Goal: Task Accomplishment & Management: Use online tool/utility

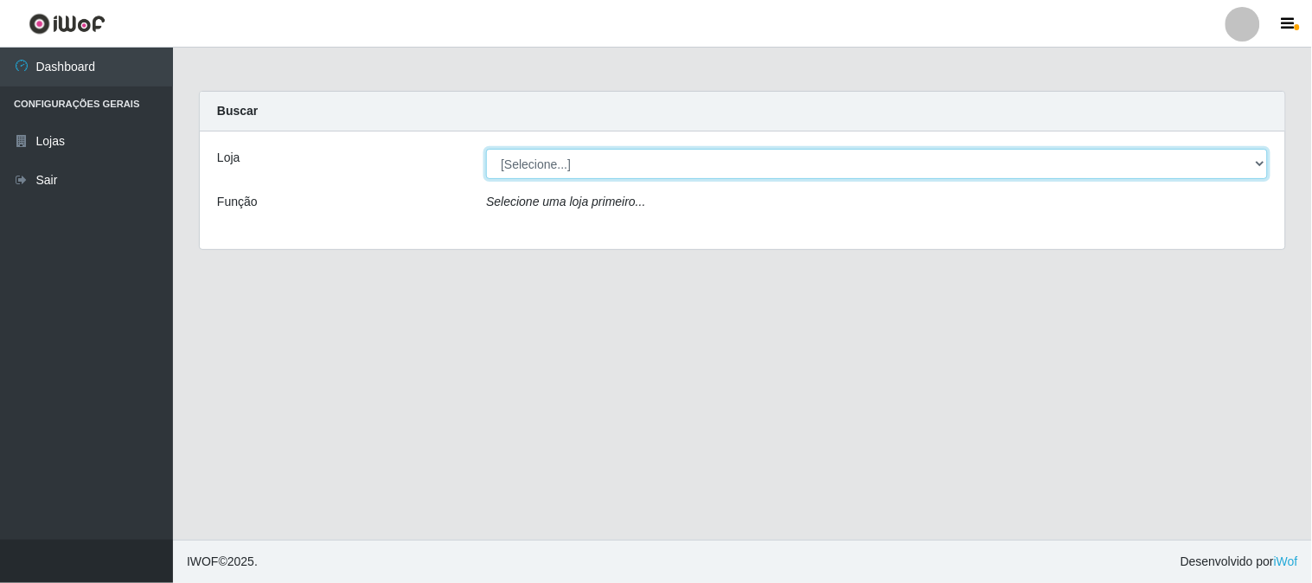
click at [1259, 161] on select "[Selecione...] Super Vilton" at bounding box center [877, 164] width 782 height 30
select select "379"
click at [486, 149] on select "[Selecione...] Super Vilton" at bounding box center [877, 164] width 782 height 30
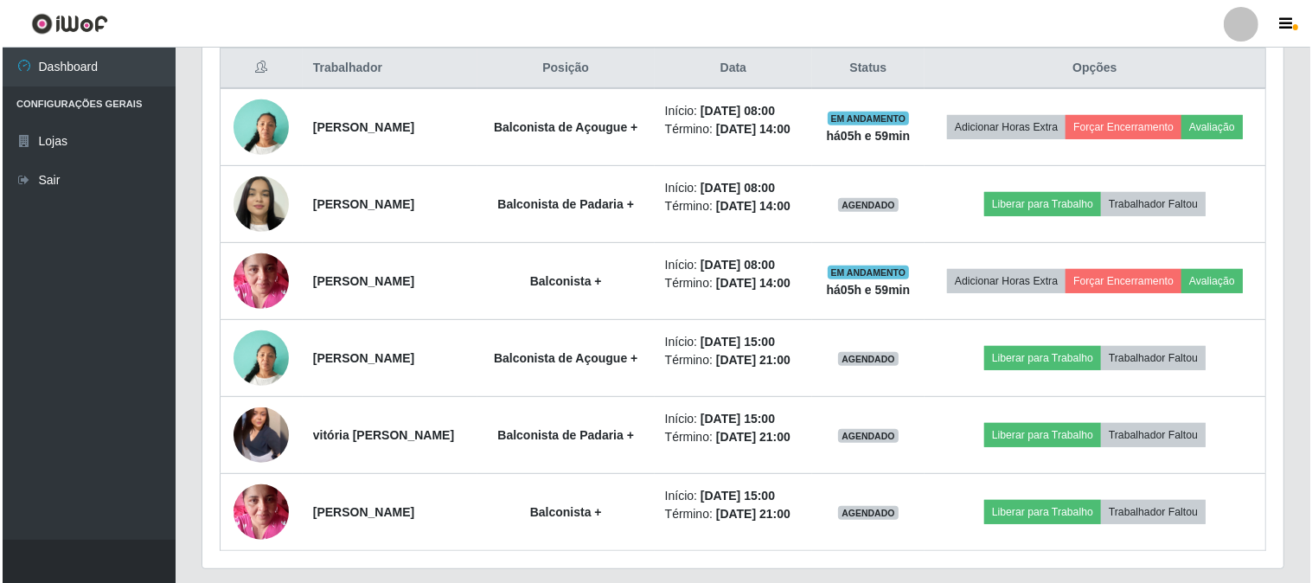
scroll to position [672, 0]
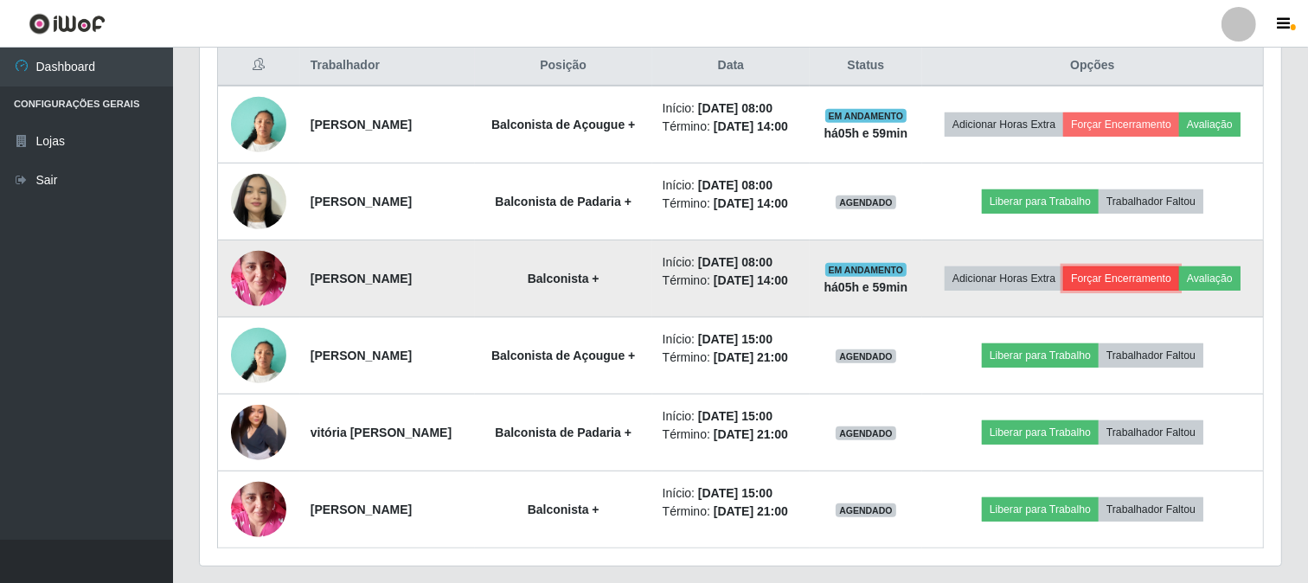
click at [1142, 270] on button "Forçar Encerramento" at bounding box center [1121, 278] width 116 height 24
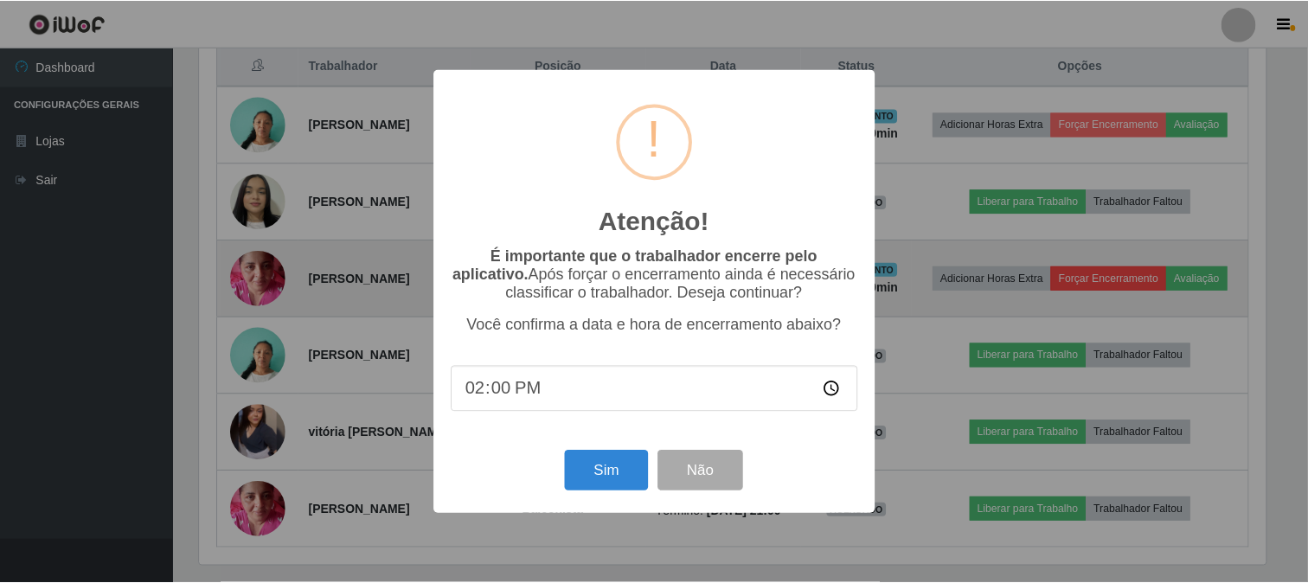
scroll to position [358, 1070]
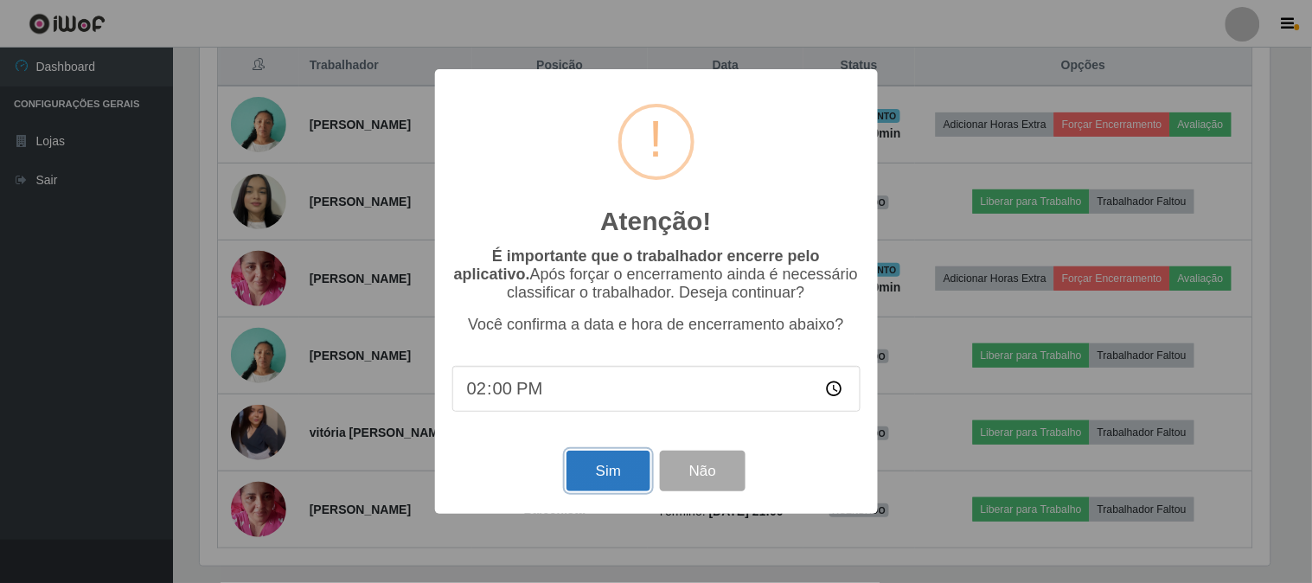
click at [577, 467] on button "Sim" at bounding box center [609, 471] width 84 height 41
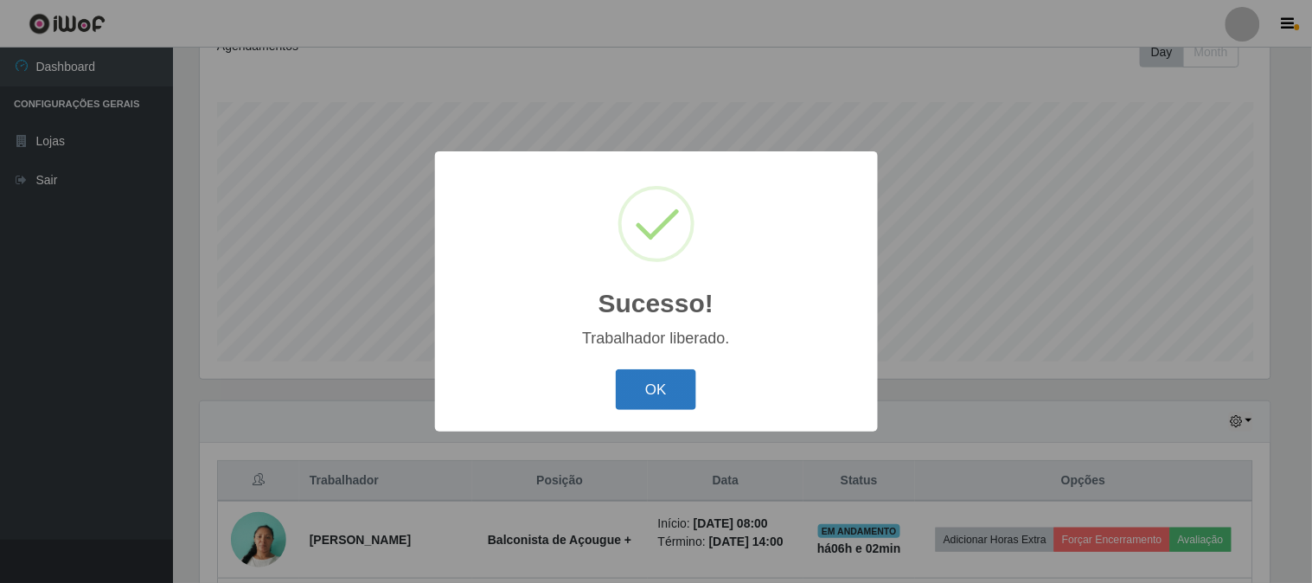
click at [673, 381] on button "OK" at bounding box center [656, 389] width 80 height 41
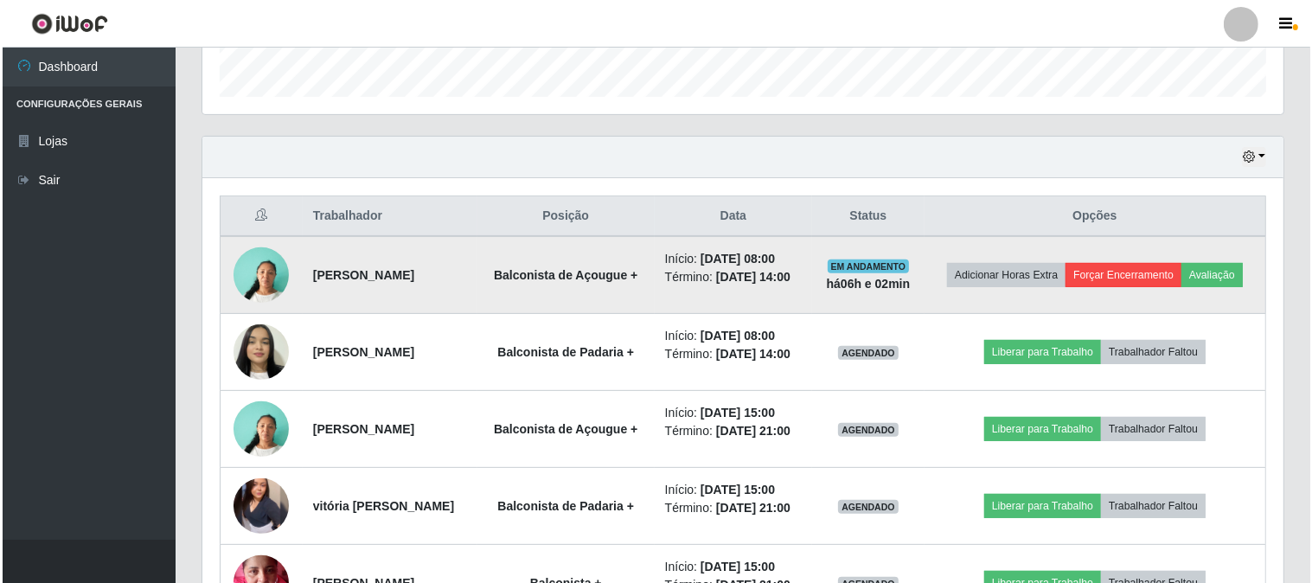
scroll to position [546, 0]
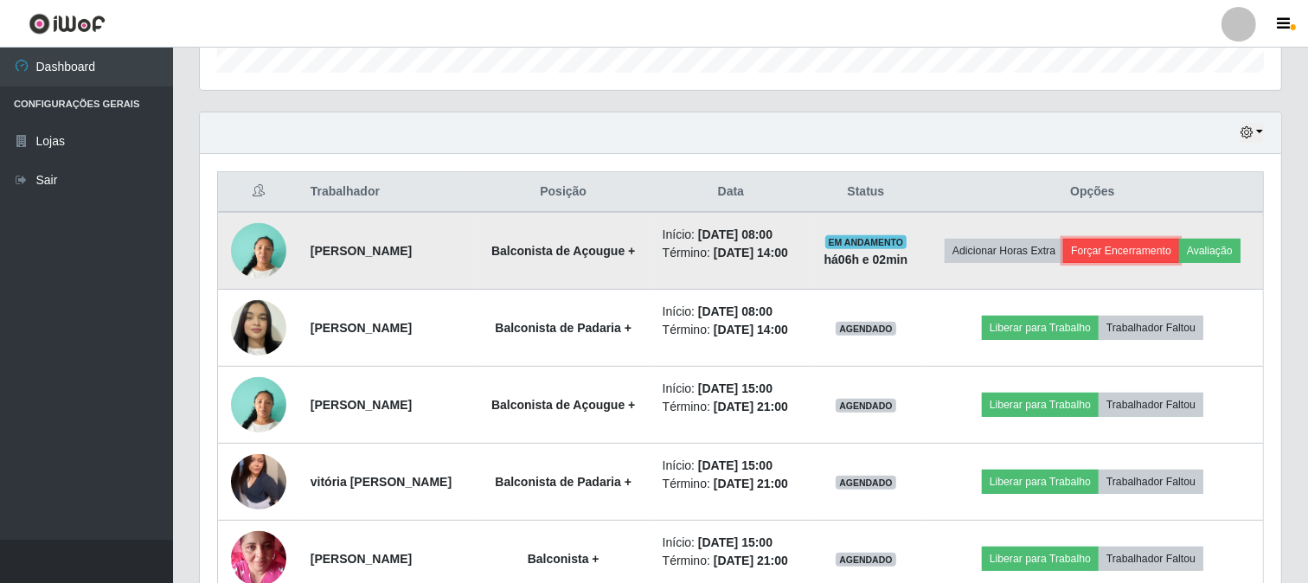
click at [1116, 248] on button "Forçar Encerramento" at bounding box center [1121, 251] width 116 height 24
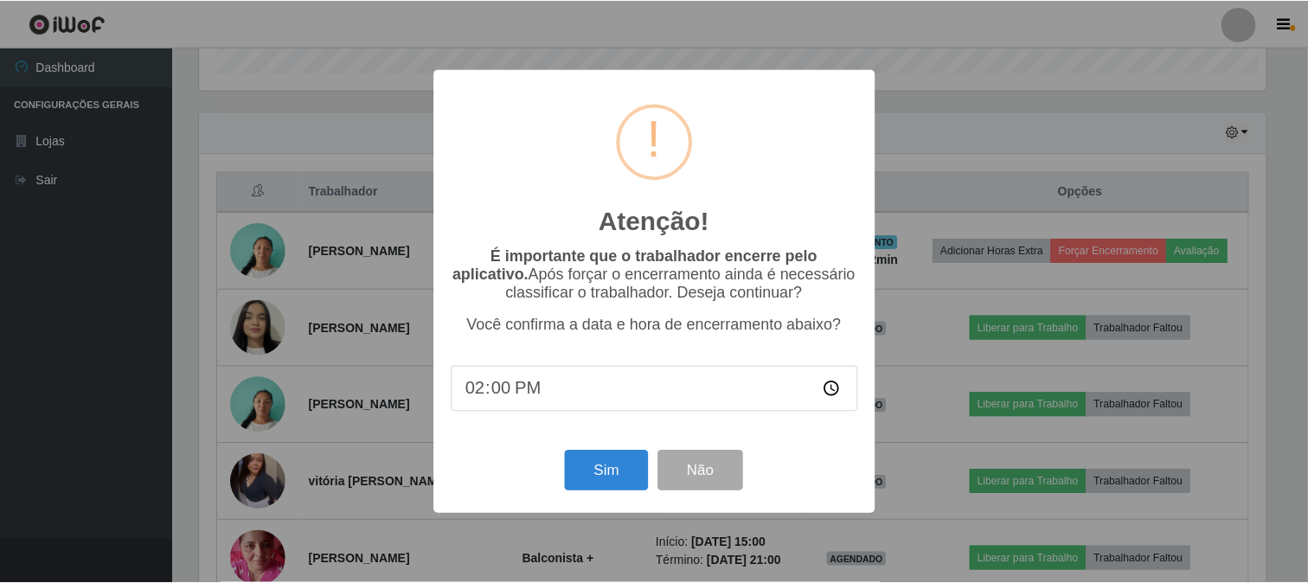
scroll to position [358, 1070]
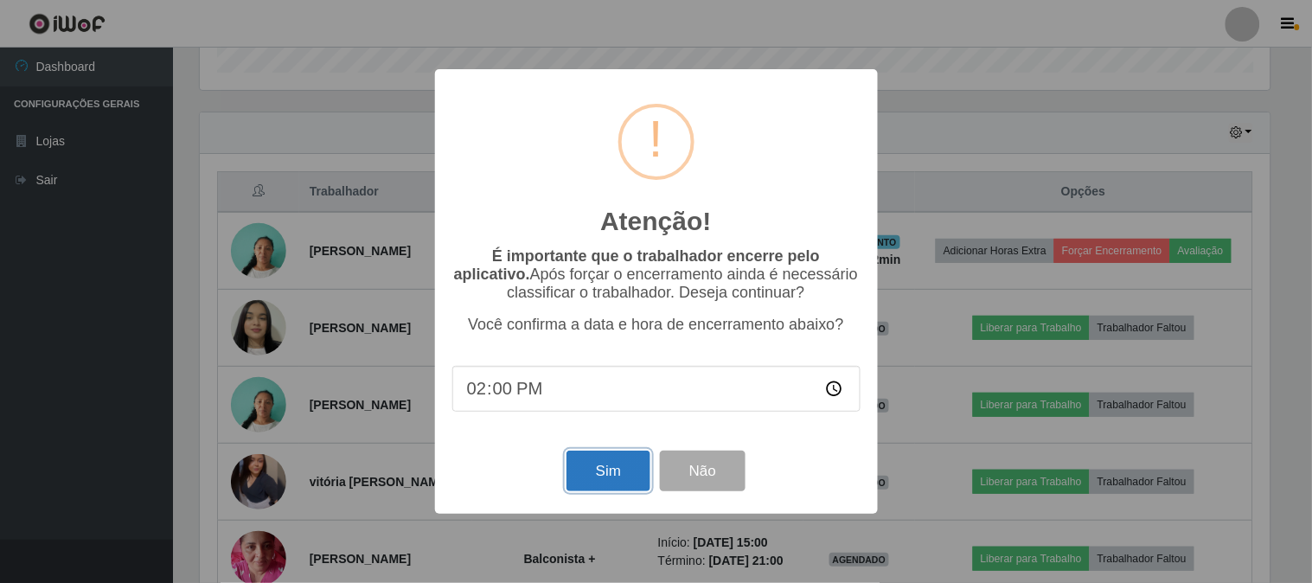
click at [606, 462] on button "Sim" at bounding box center [609, 471] width 84 height 41
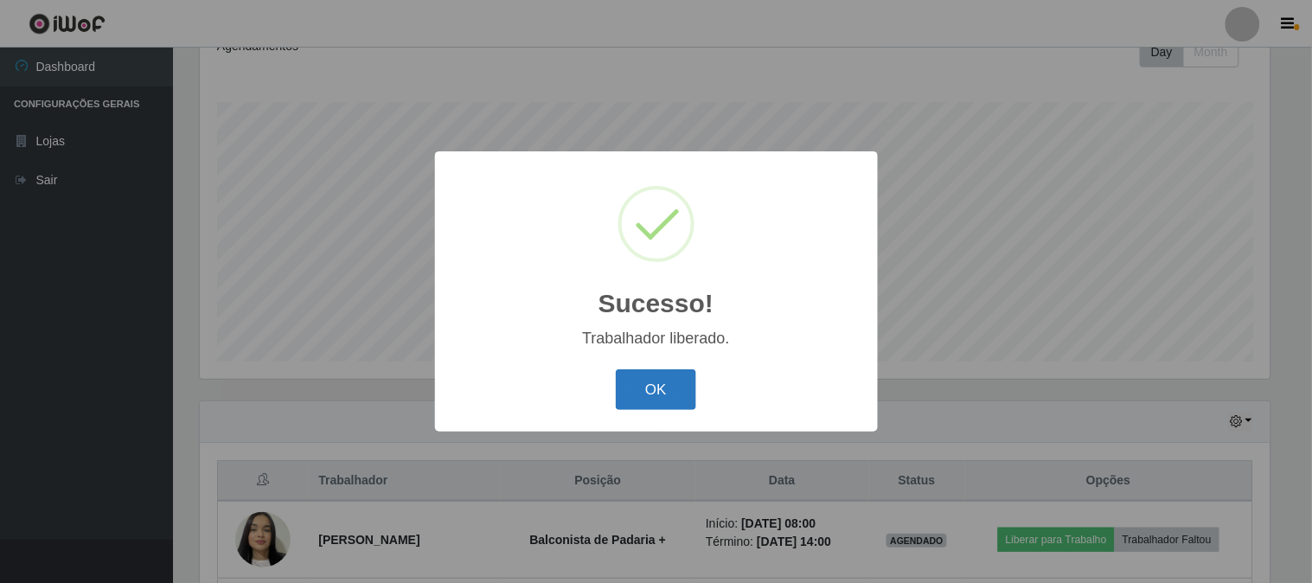
click at [647, 377] on button "OK" at bounding box center [656, 389] width 80 height 41
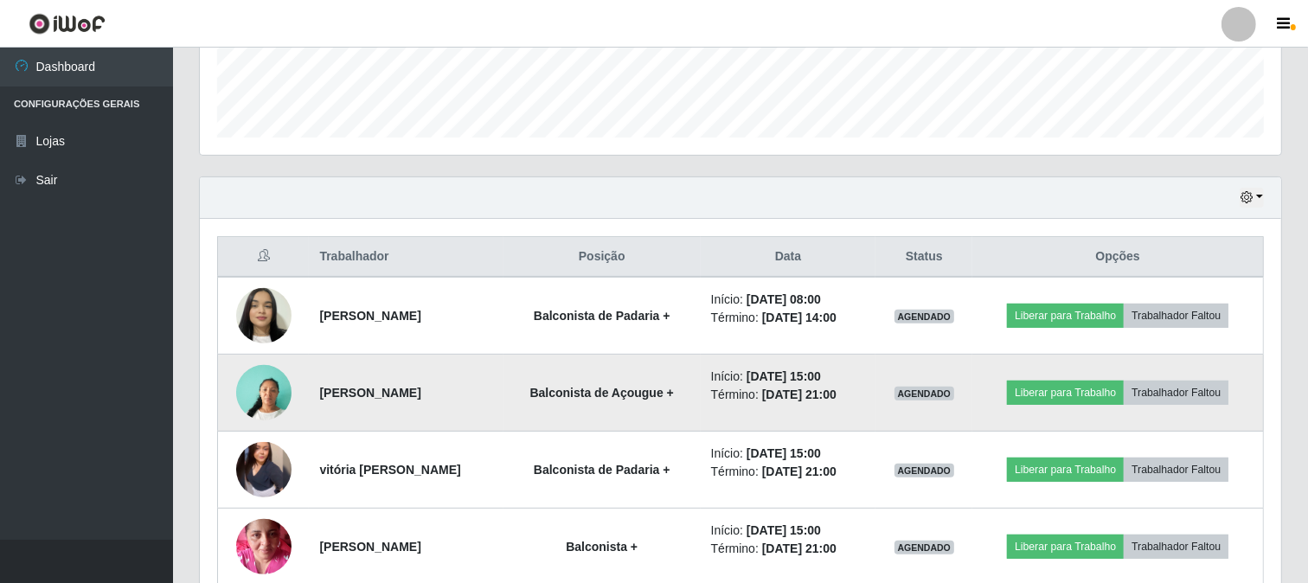
scroll to position [450, 0]
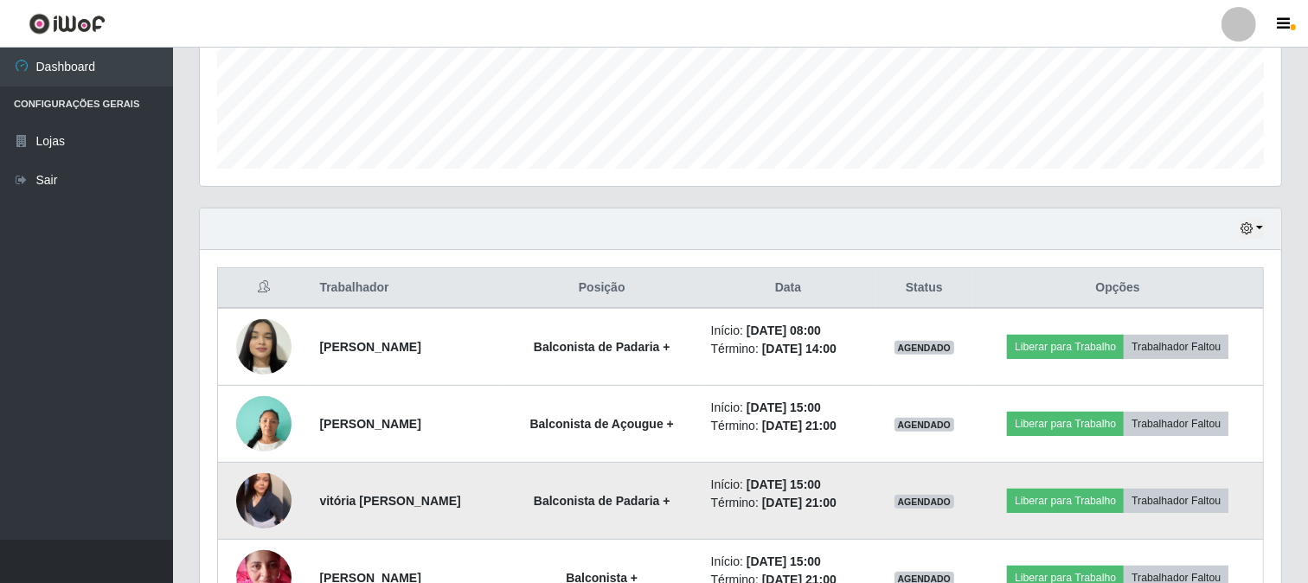
drag, startPoint x: 569, startPoint y: 452, endPoint x: 607, endPoint y: 471, distance: 42.6
click at [607, 471] on tbody "[PERSON_NAME] [PERSON_NAME] de Padaria + Início: [DATE] 08:00 Término: [DATE] 1…" at bounding box center [741, 462] width 1046 height 309
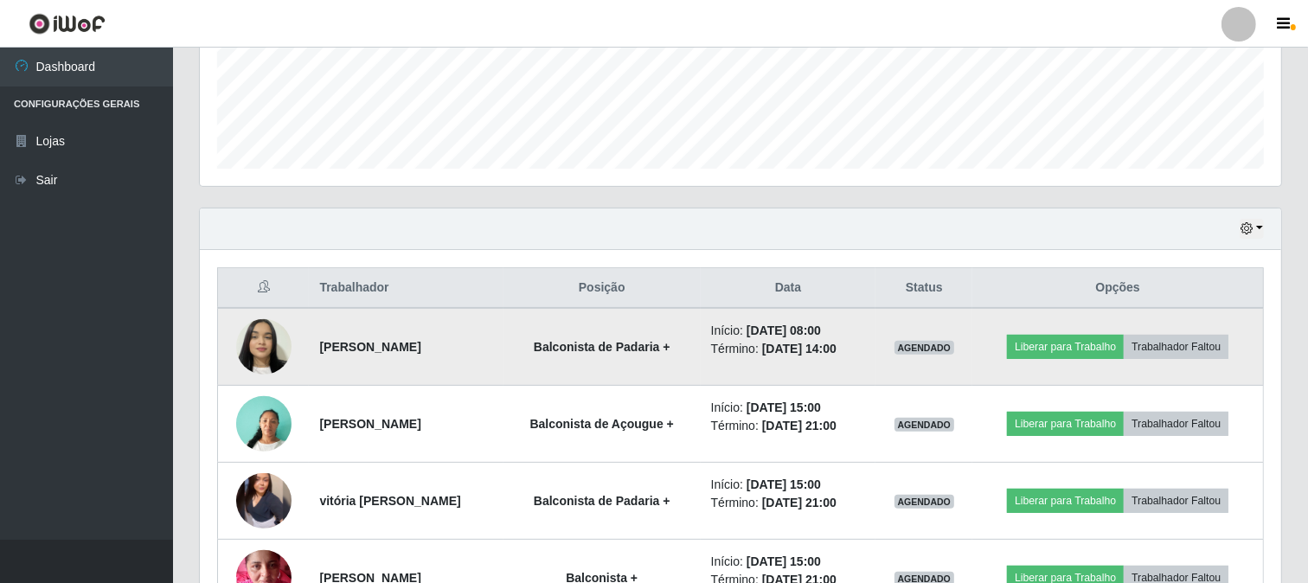
click at [677, 358] on td "Balconista de Padaria +" at bounding box center [601, 347] width 197 height 78
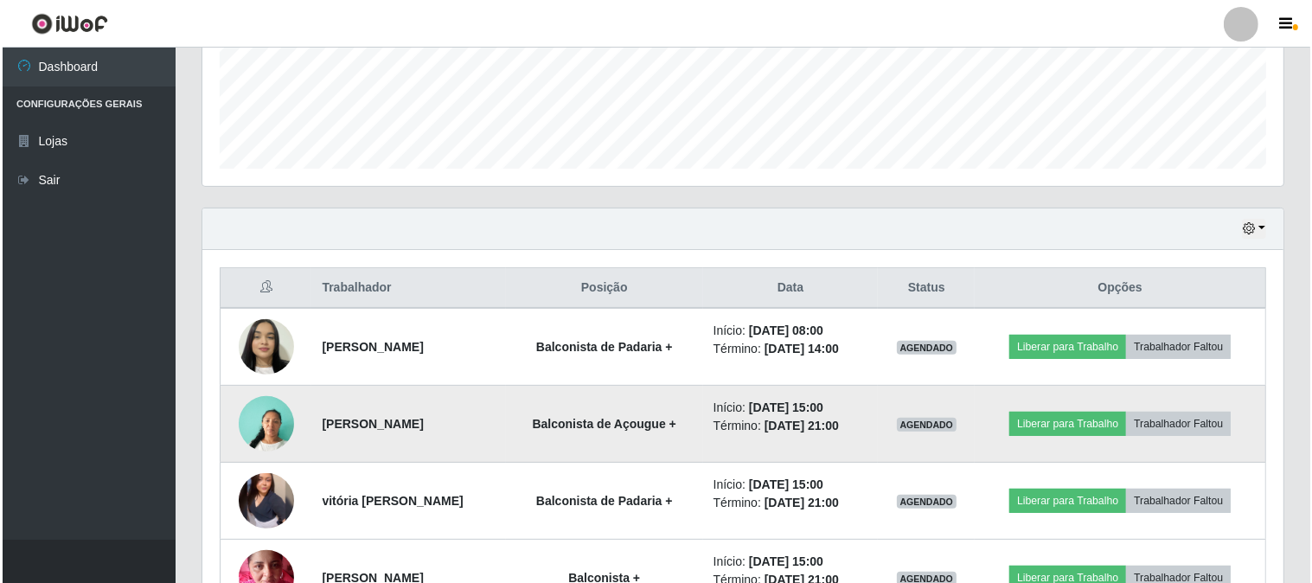
scroll to position [566, 0]
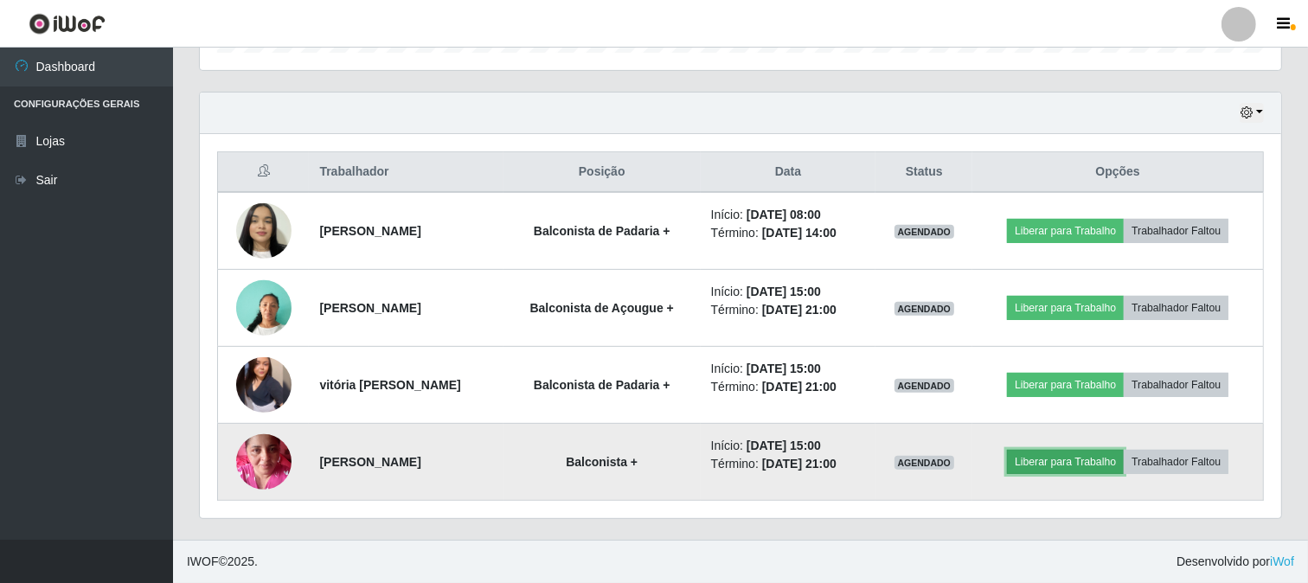
click at [1092, 463] on button "Liberar para Trabalho" at bounding box center [1065, 462] width 117 height 24
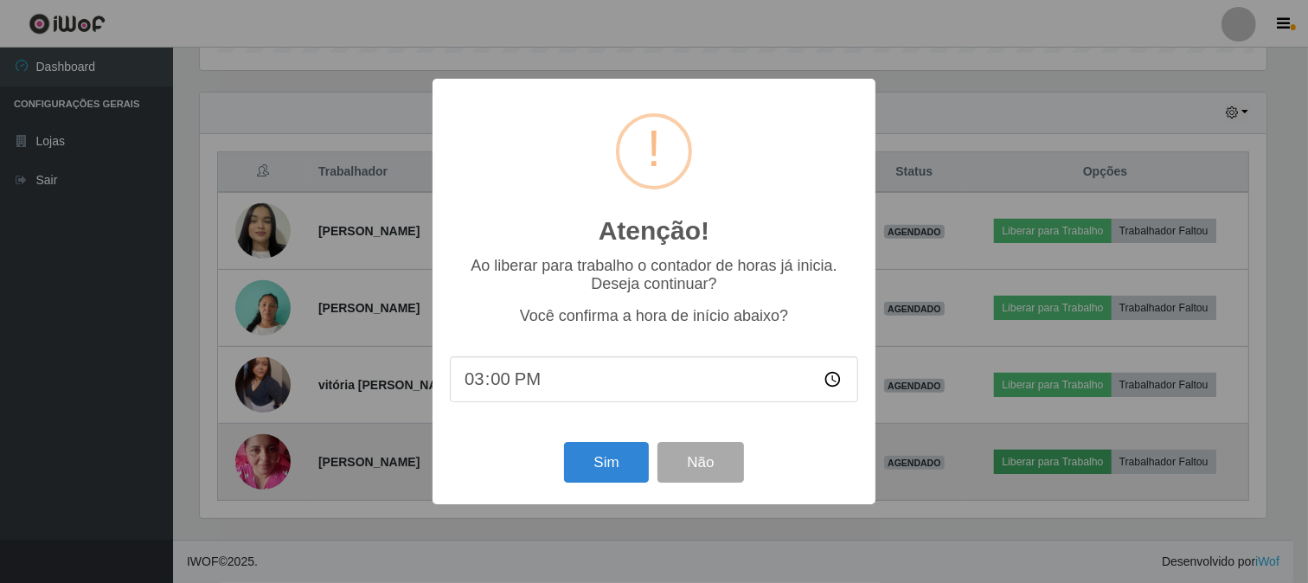
scroll to position [358, 1070]
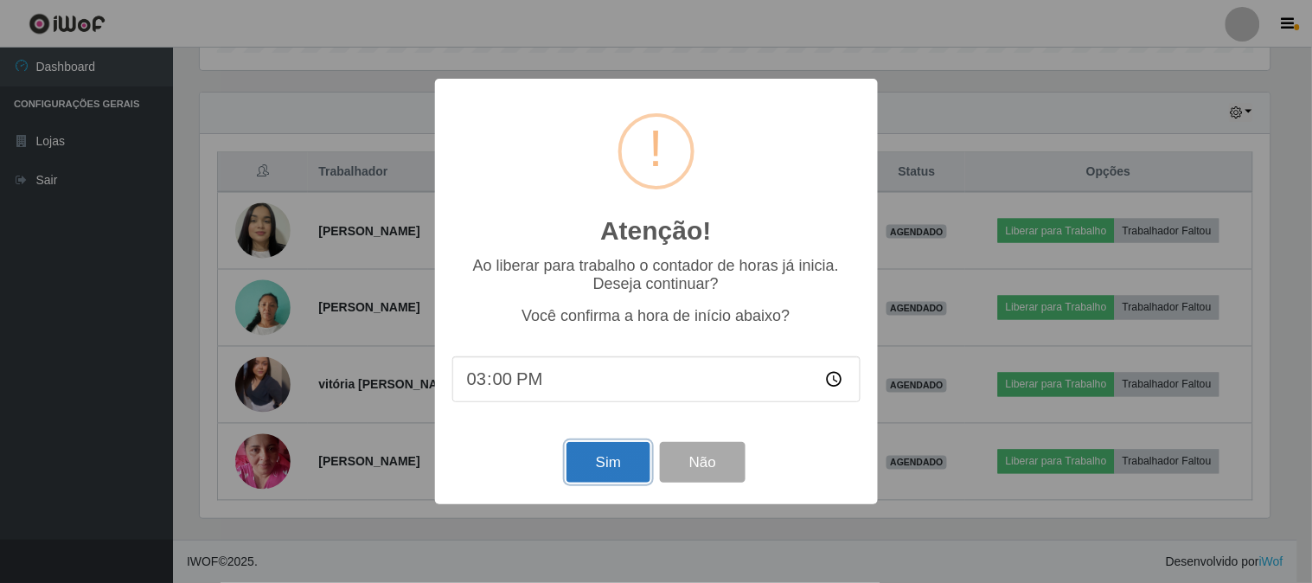
click at [602, 483] on button "Sim" at bounding box center [609, 462] width 84 height 41
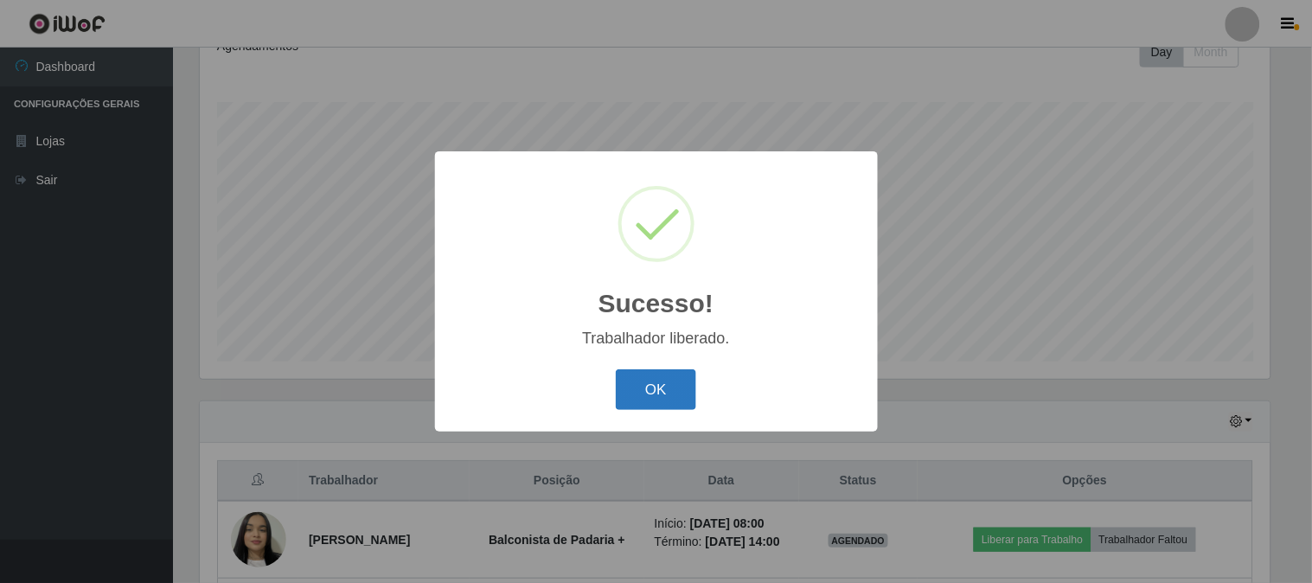
click at [661, 376] on button "OK" at bounding box center [656, 389] width 80 height 41
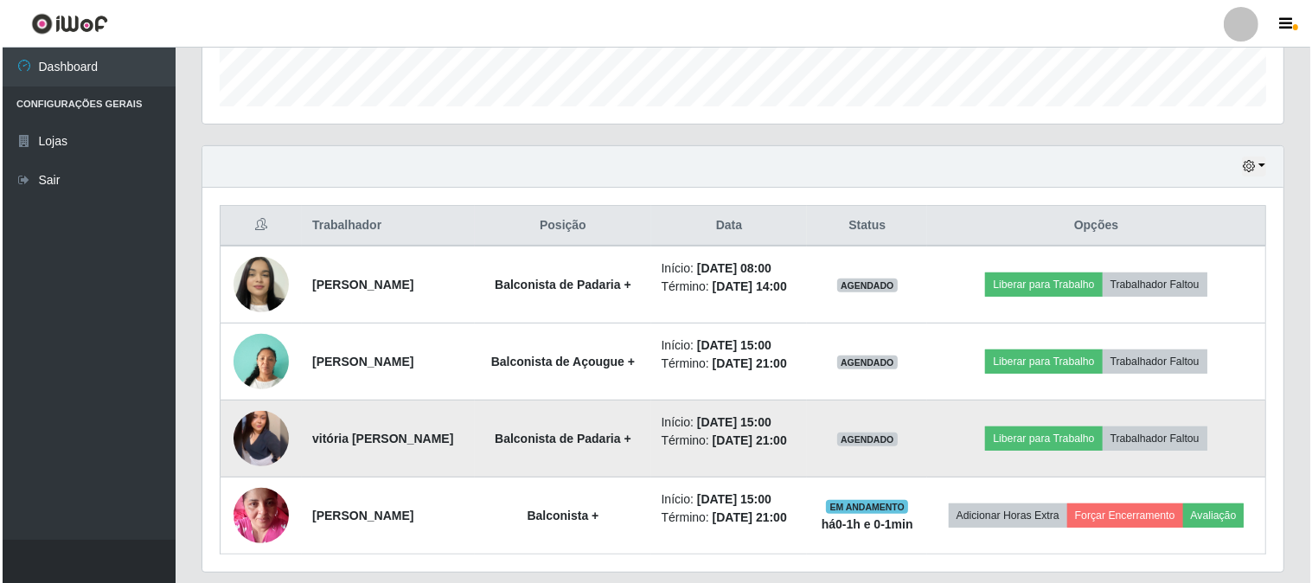
scroll to position [546, 0]
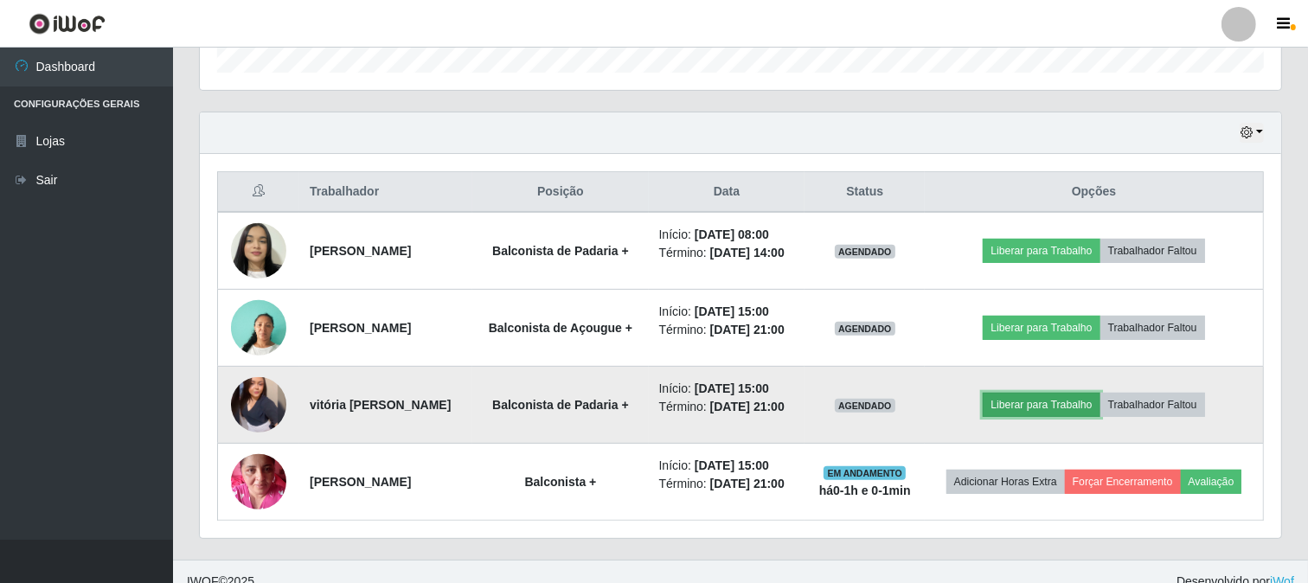
click at [1073, 408] on button "Liberar para Trabalho" at bounding box center [1041, 405] width 117 height 24
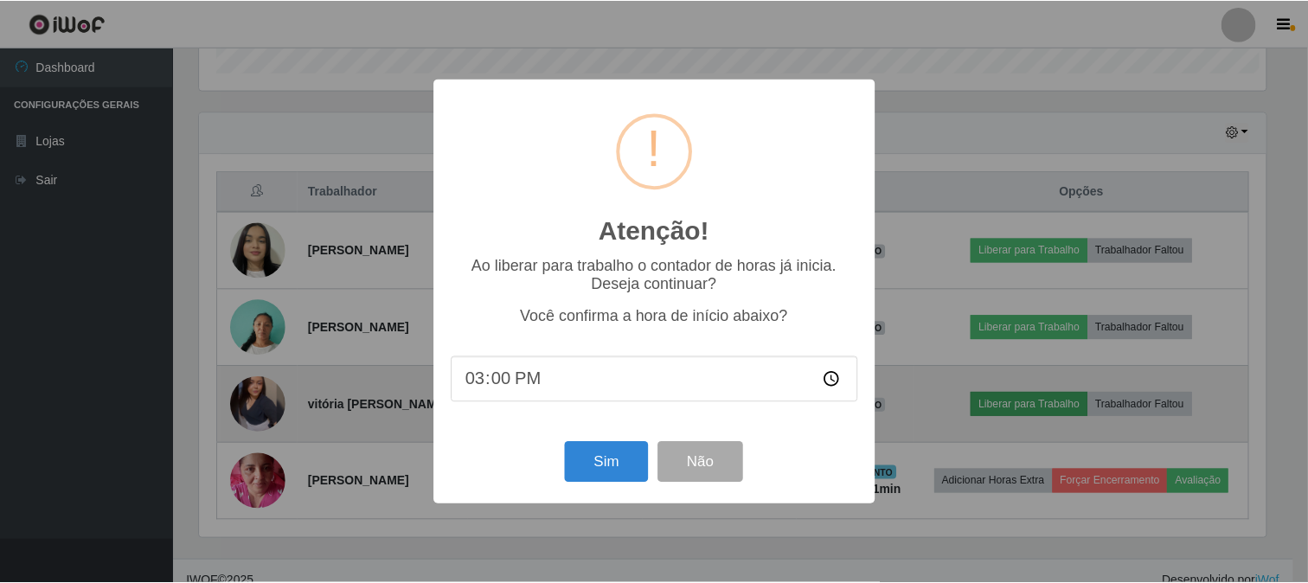
scroll to position [358, 1070]
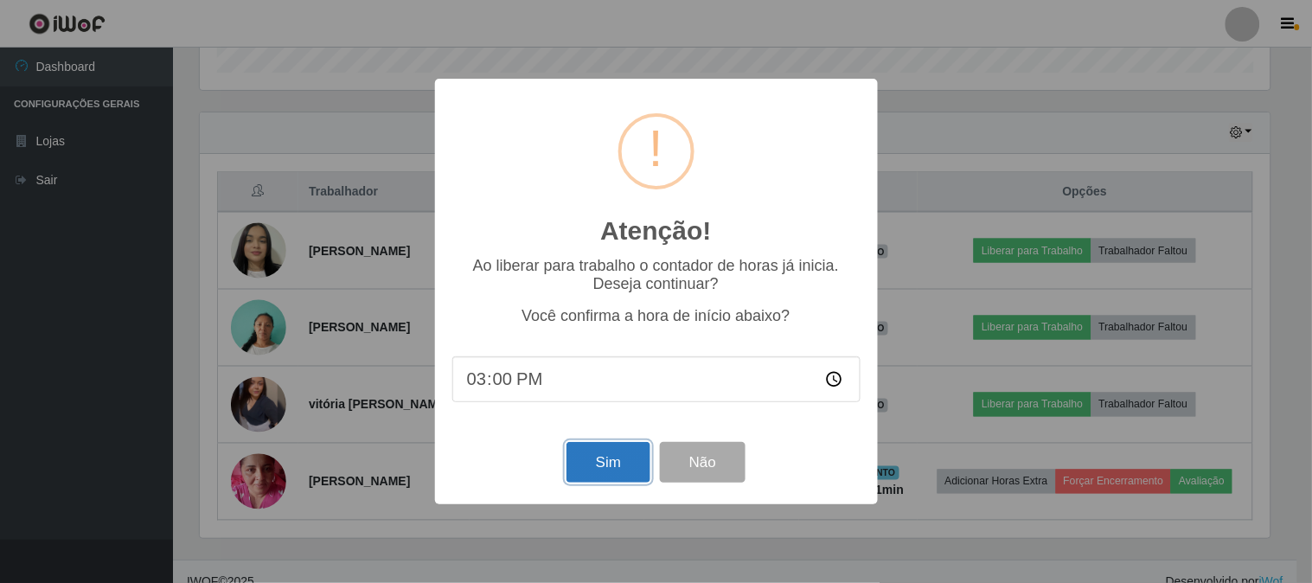
click at [616, 464] on button "Sim" at bounding box center [609, 462] width 84 height 41
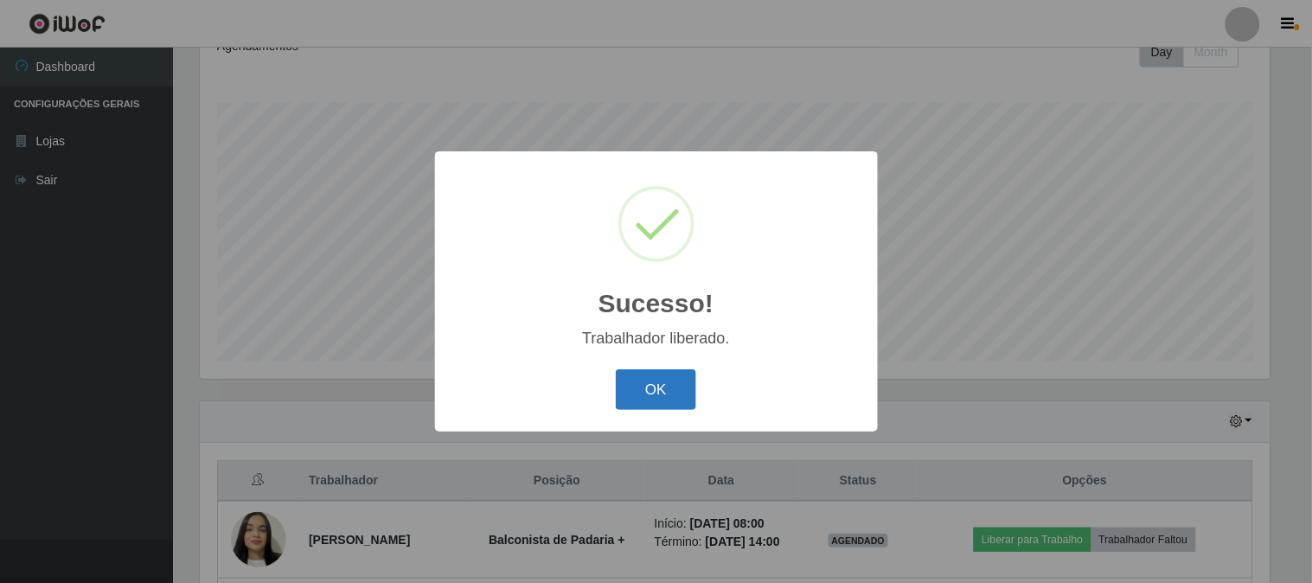
click at [677, 381] on button "OK" at bounding box center [656, 389] width 80 height 41
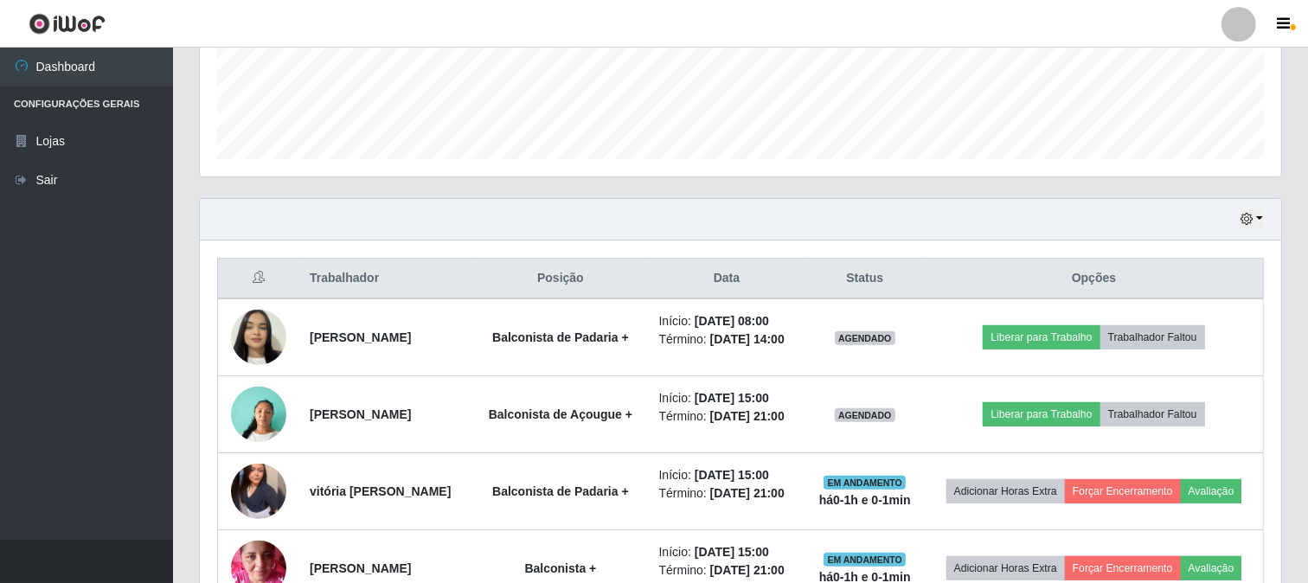
scroll to position [546, 0]
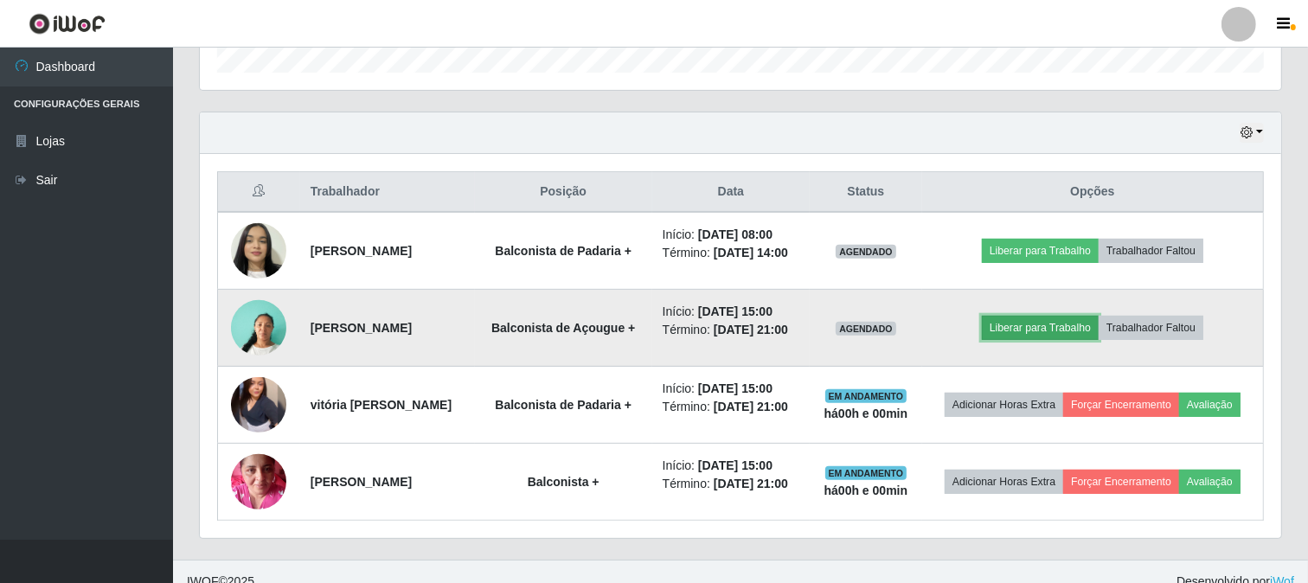
click at [1032, 324] on button "Liberar para Trabalho" at bounding box center [1040, 328] width 117 height 24
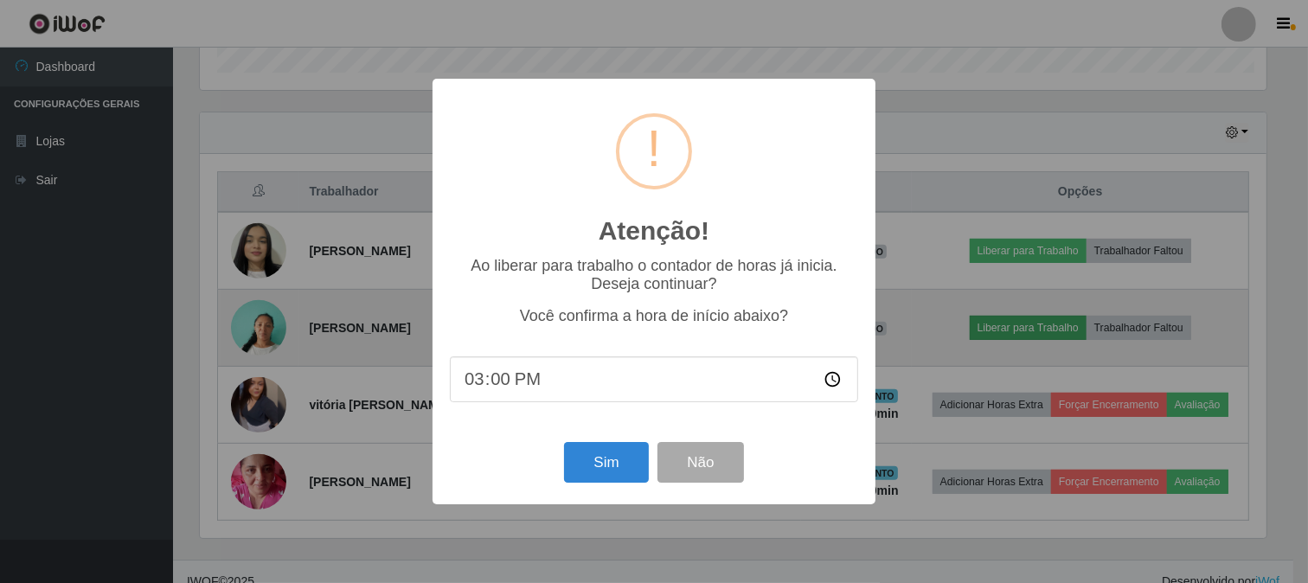
scroll to position [358, 1070]
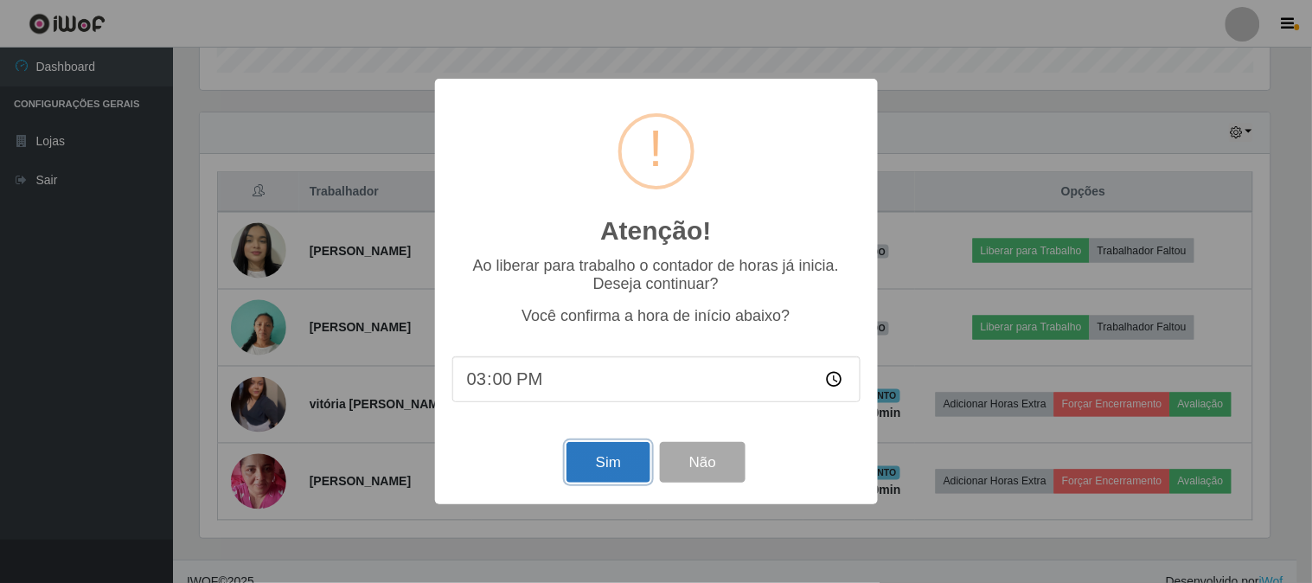
click at [625, 468] on button "Sim" at bounding box center [609, 462] width 84 height 41
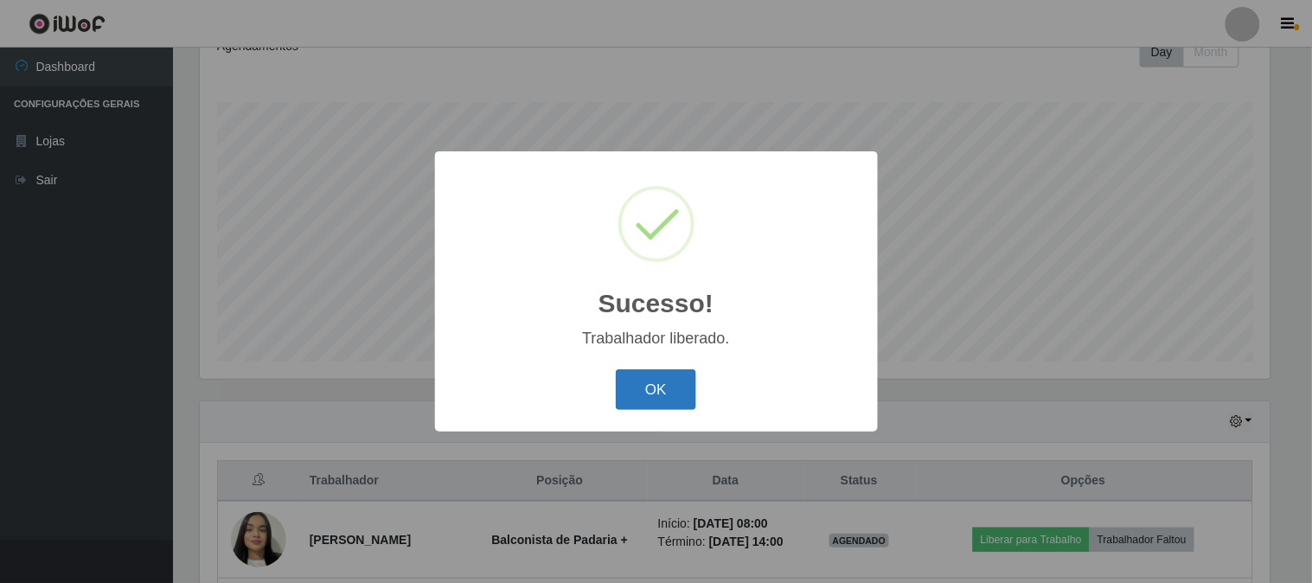
click at [670, 377] on button "OK" at bounding box center [656, 389] width 80 height 41
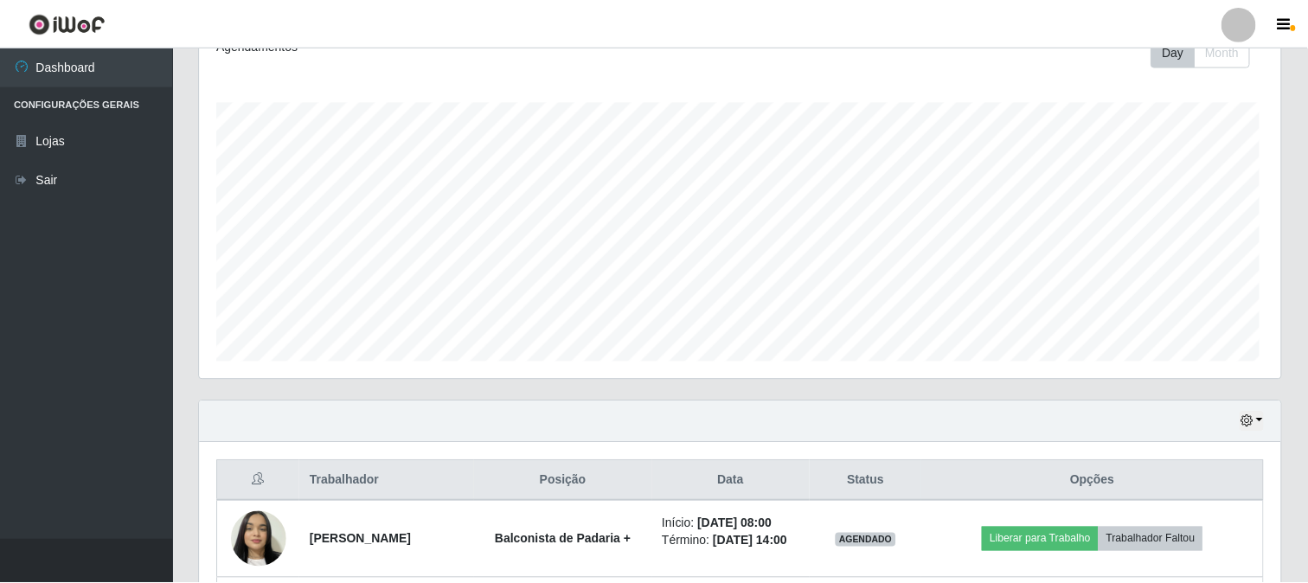
scroll to position [358, 1081]
